Goal: Obtain resource: Download file/media

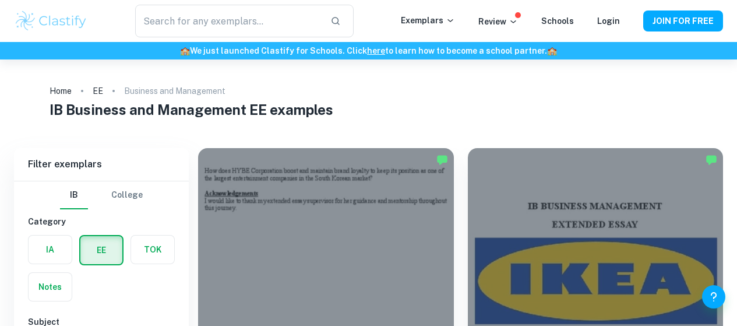
scroll to position [116, 0]
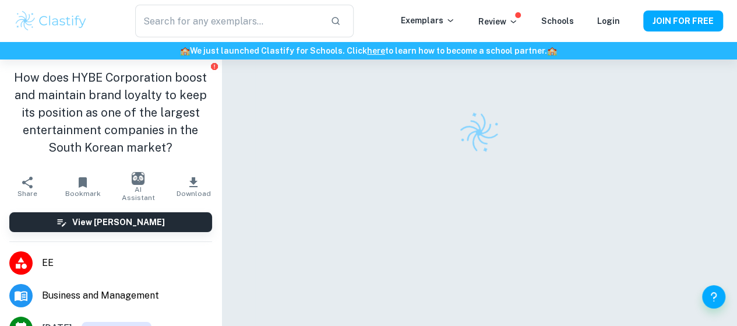
click at [189, 183] on icon "button" at bounding box center [193, 182] width 8 height 10
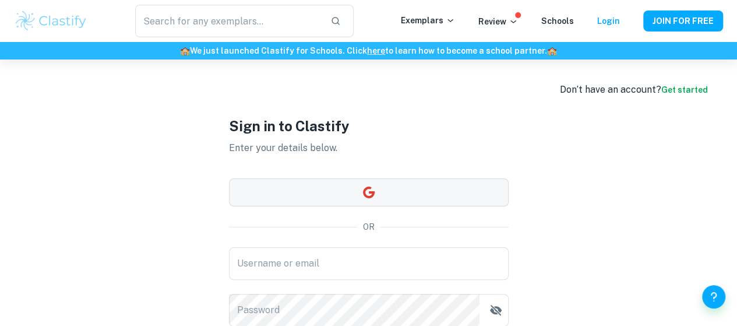
click at [359, 189] on button "button" at bounding box center [369, 192] width 280 height 28
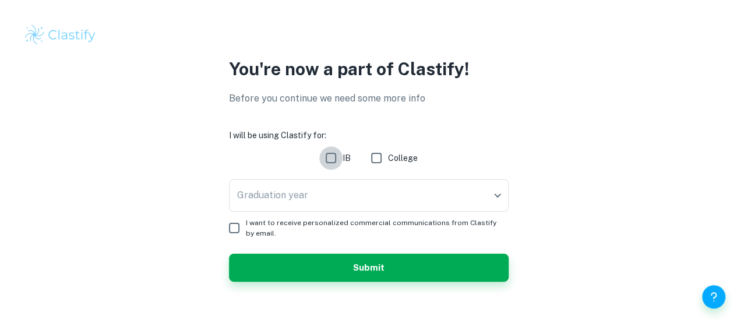
click at [337, 157] on input "IB" at bounding box center [330, 157] width 23 height 23
checkbox input "true"
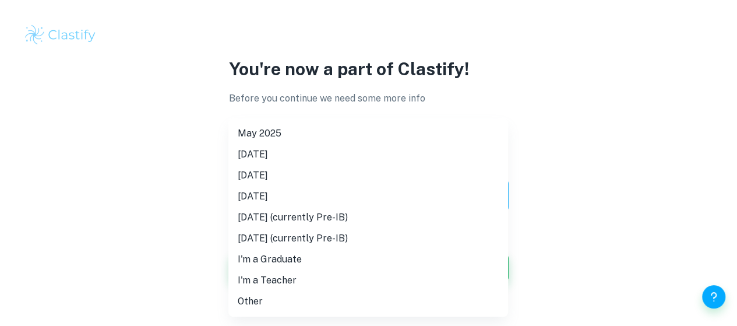
click at [319, 196] on body "We value your privacy We use cookies to enhance your browsing experience, serve…" at bounding box center [368, 163] width 737 height 326
click at [287, 132] on li "May 2025" at bounding box center [368, 133] width 280 height 21
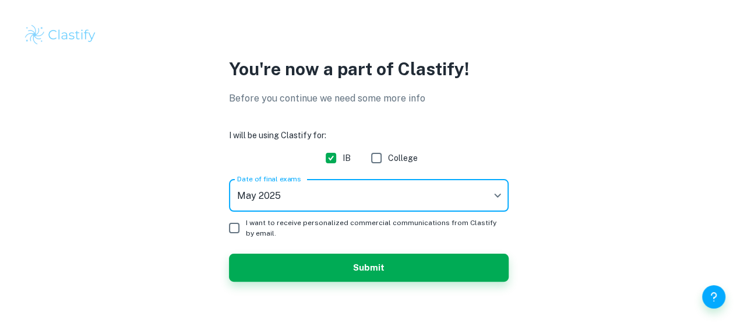
click at [308, 194] on body "We value your privacy We use cookies to enhance your browsing experience, serve…" at bounding box center [368, 163] width 737 height 326
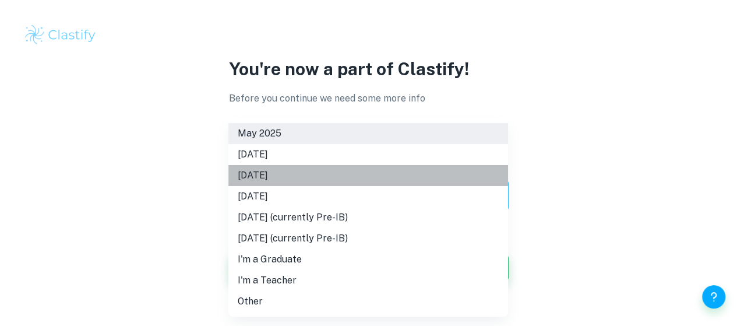
click at [255, 171] on li "May 2026" at bounding box center [368, 175] width 280 height 21
type input "M26"
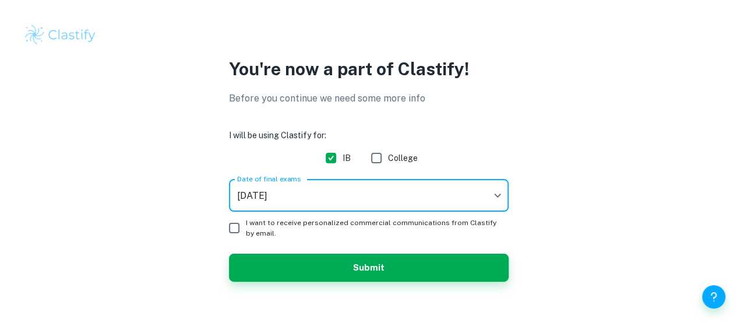
scroll to position [27, 0]
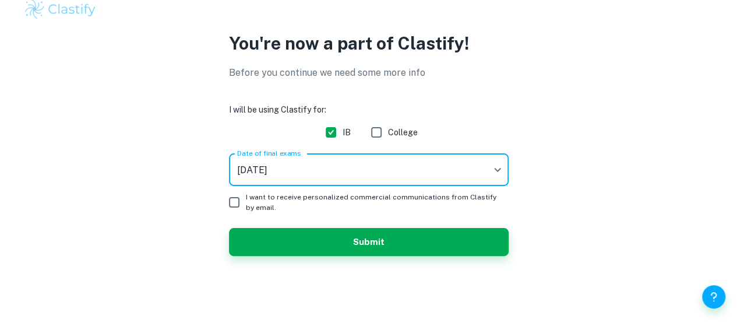
click at [246, 195] on span "I want to receive personalized commercial communications from Clastify by email." at bounding box center [372, 202] width 253 height 21
click at [245, 195] on input "I want to receive personalized commercial communications from Clastify by email." at bounding box center [233, 201] width 23 height 23
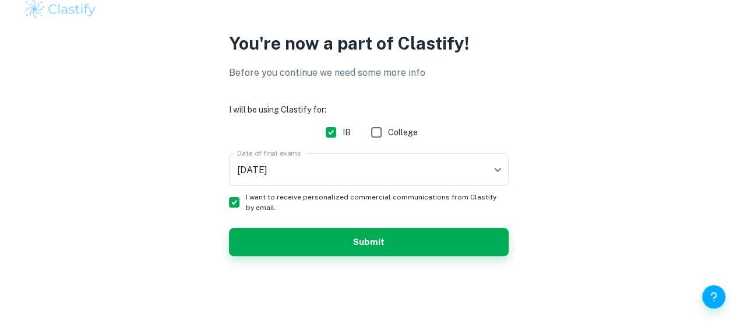
click at [254, 197] on span "I want to receive personalized commercial communications from Clastify by email." at bounding box center [372, 202] width 253 height 21
click at [246, 197] on input "I want to receive personalized commercial communications from Clastify by email." at bounding box center [233, 201] width 23 height 23
checkbox input "false"
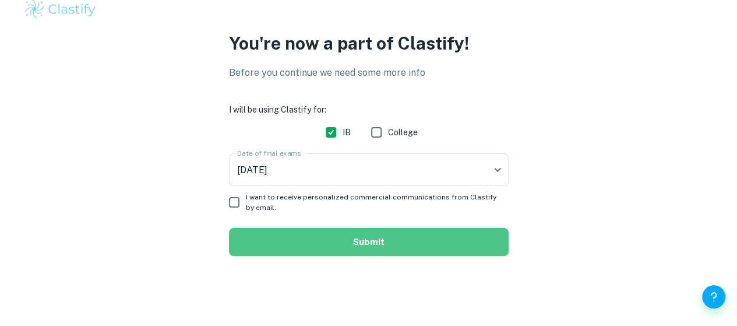
click at [356, 244] on button "Submit" at bounding box center [369, 242] width 280 height 28
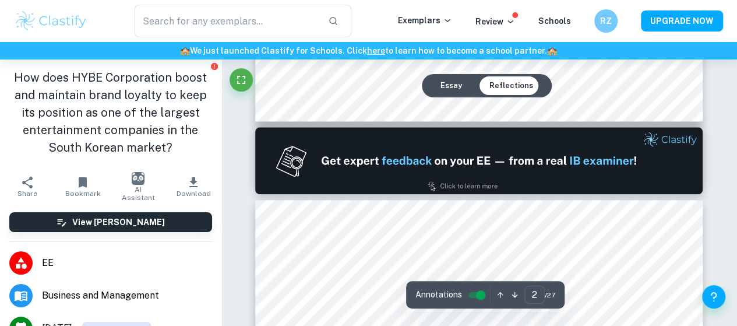
scroll to position [757, 0]
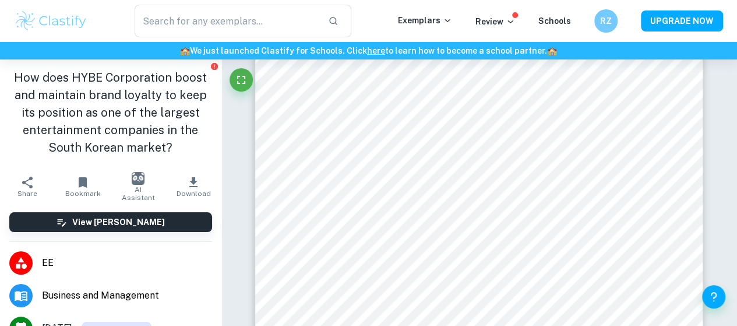
click at [170, 178] on button "Download" at bounding box center [193, 186] width 55 height 33
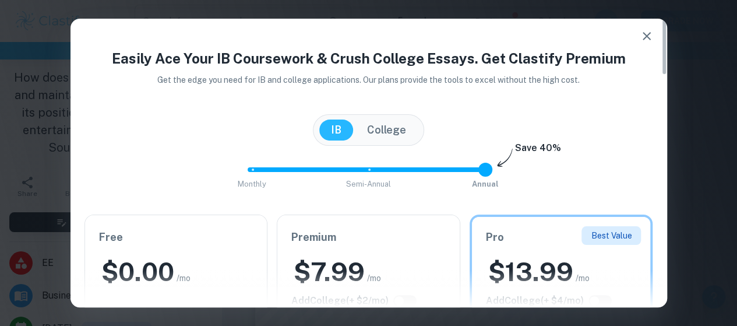
scroll to position [699, 0]
click at [641, 40] on icon "button" at bounding box center [646, 36] width 14 height 14
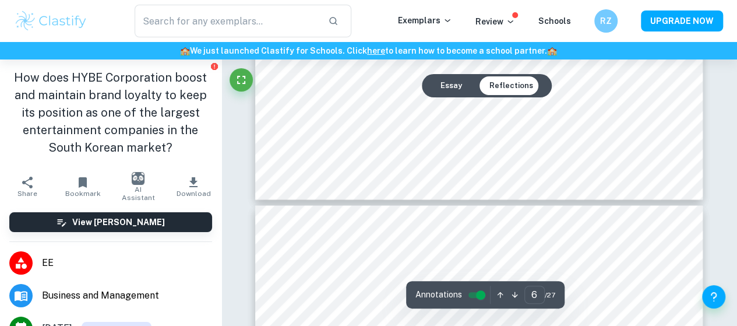
scroll to position [3378, 0]
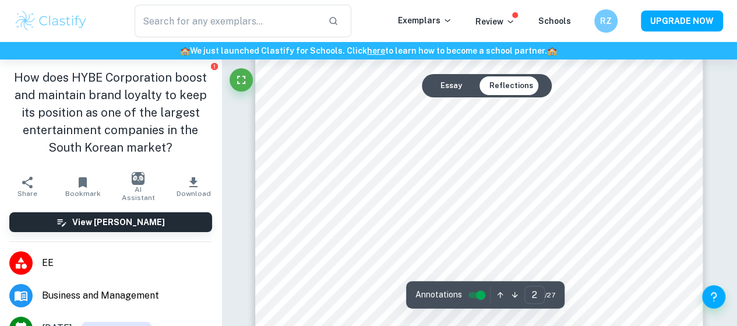
type input "1"
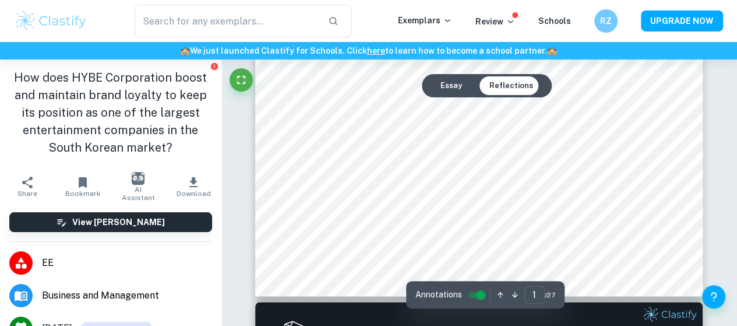
click at [194, 186] on button "Download" at bounding box center [193, 186] width 55 height 33
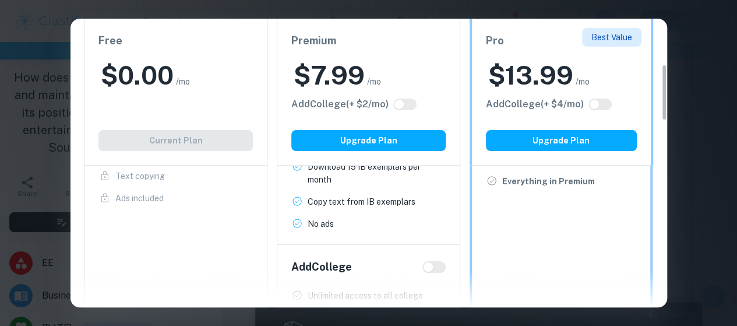
scroll to position [175, 0]
